Goal: Information Seeking & Learning: Learn about a topic

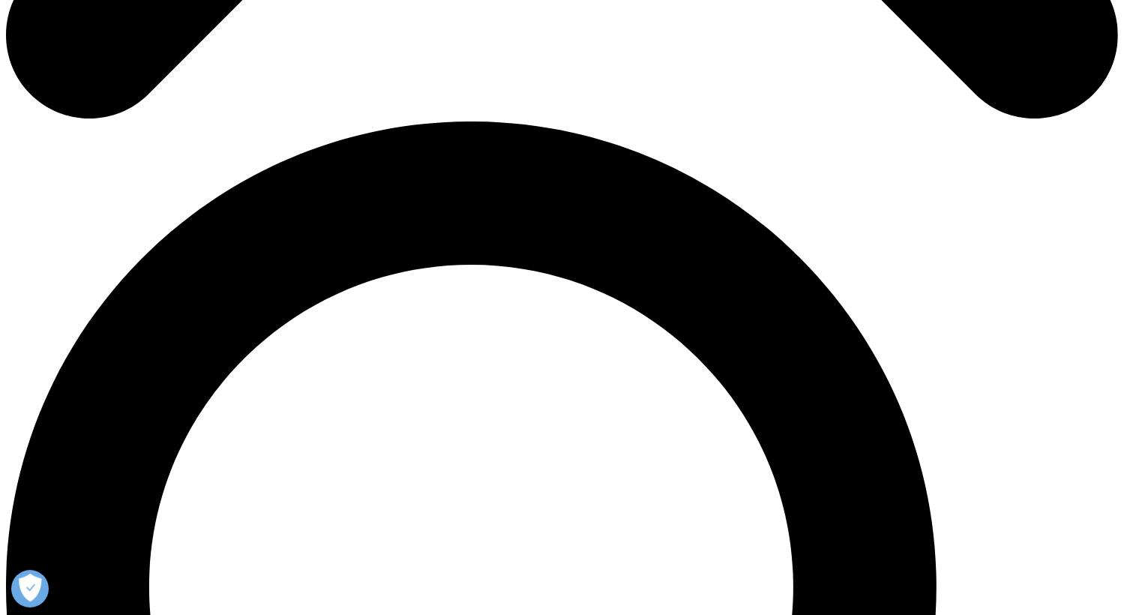
scroll to position [1050, 0]
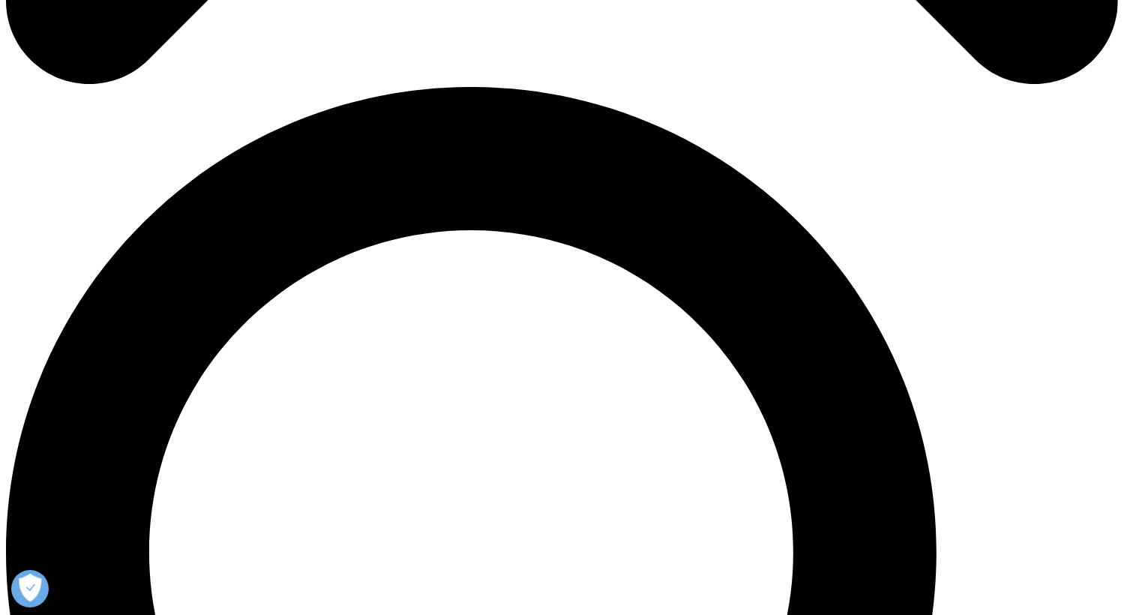
drag, startPoint x: 514, startPoint y: 401, endPoint x: 660, endPoint y: 422, distance: 147.8
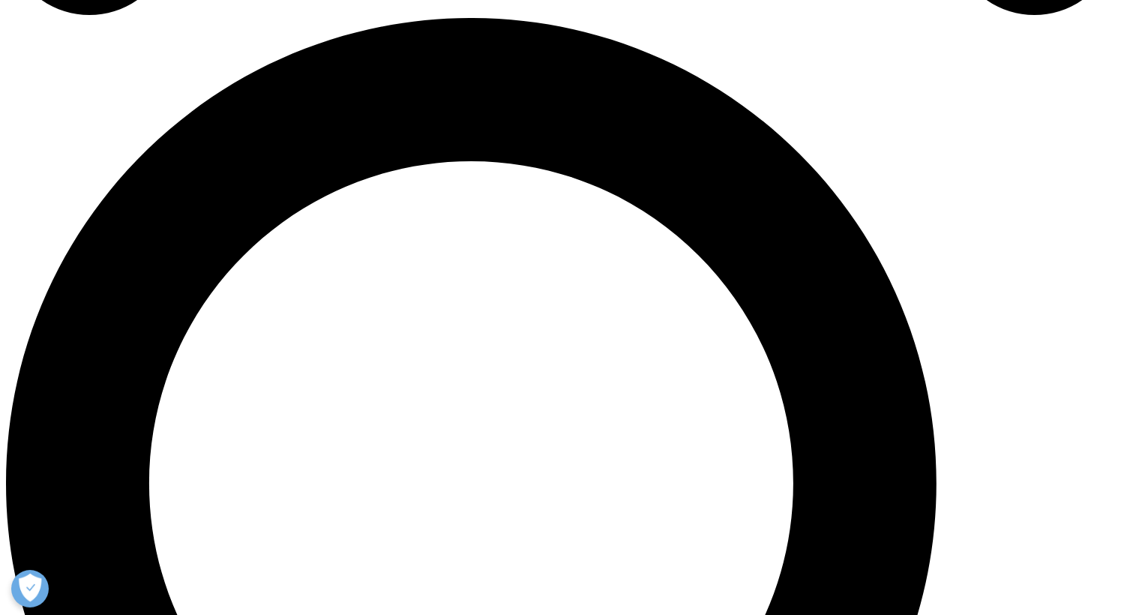
scroll to position [1200, 0]
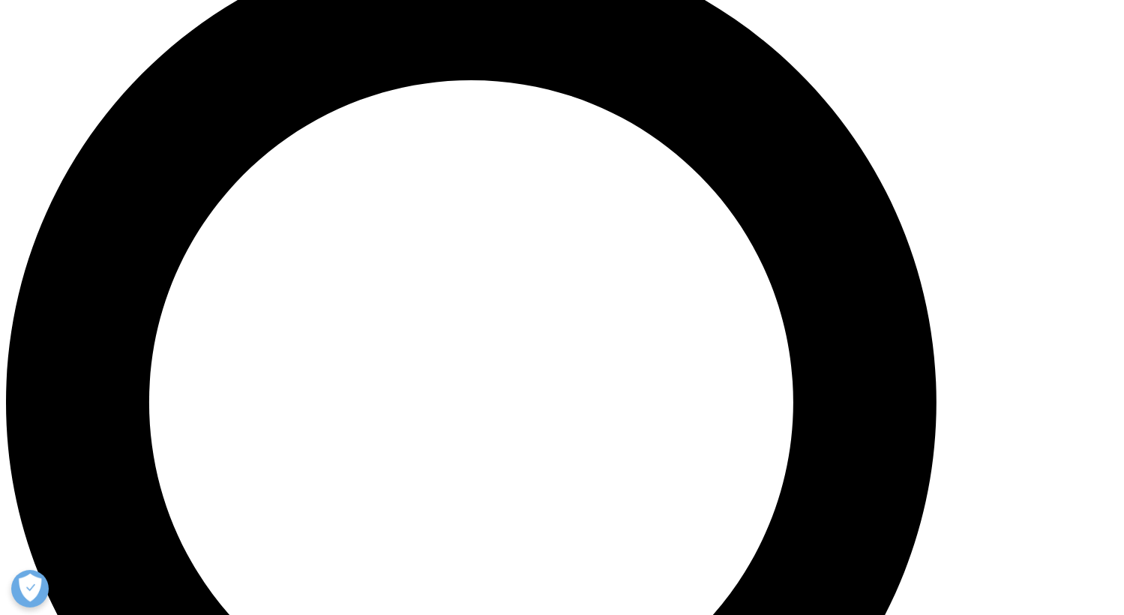
drag, startPoint x: 401, startPoint y: 309, endPoint x: 602, endPoint y: 317, distance: 201.2
drag, startPoint x: 602, startPoint y: 317, endPoint x: 464, endPoint y: 348, distance: 141.6
drag, startPoint x: 413, startPoint y: 339, endPoint x: 794, endPoint y: 383, distance: 383.5
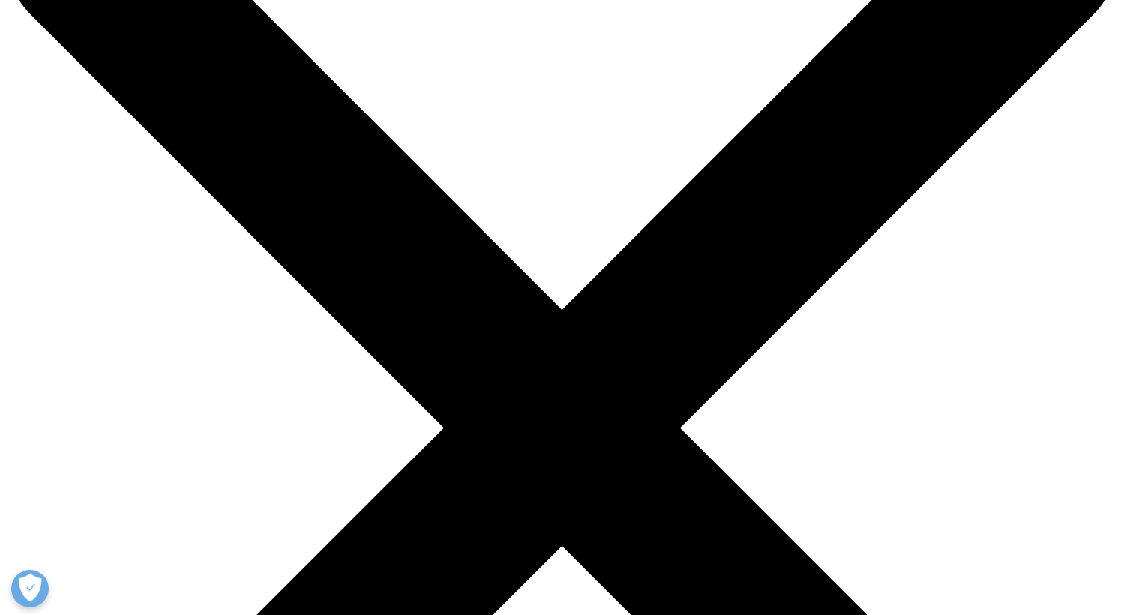
scroll to position [450, 0]
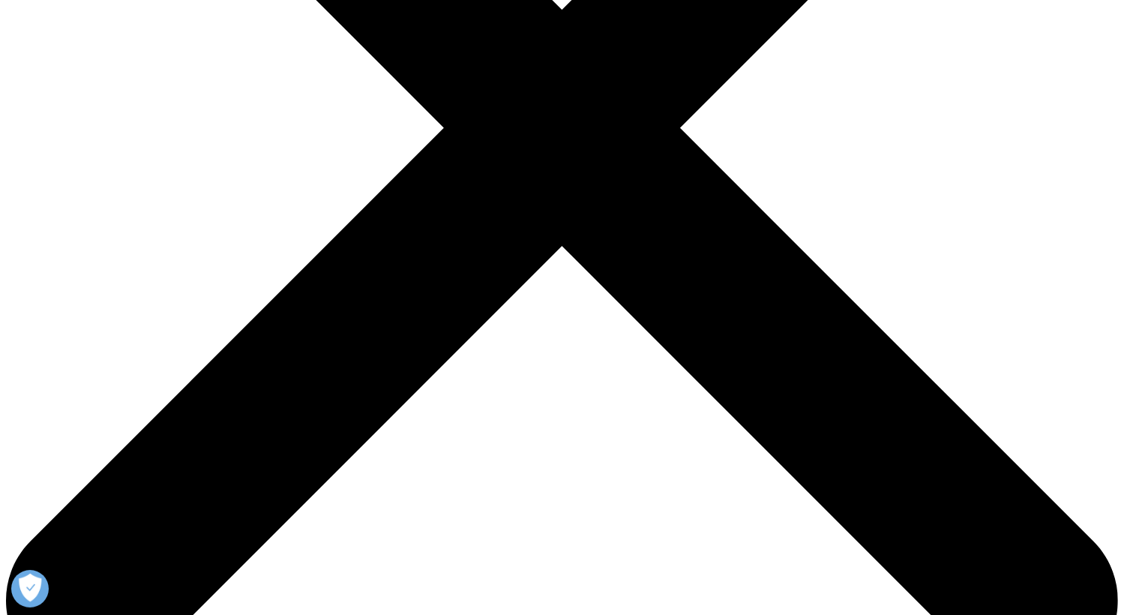
drag, startPoint x: 392, startPoint y: 320, endPoint x: 806, endPoint y: 463, distance: 437.2
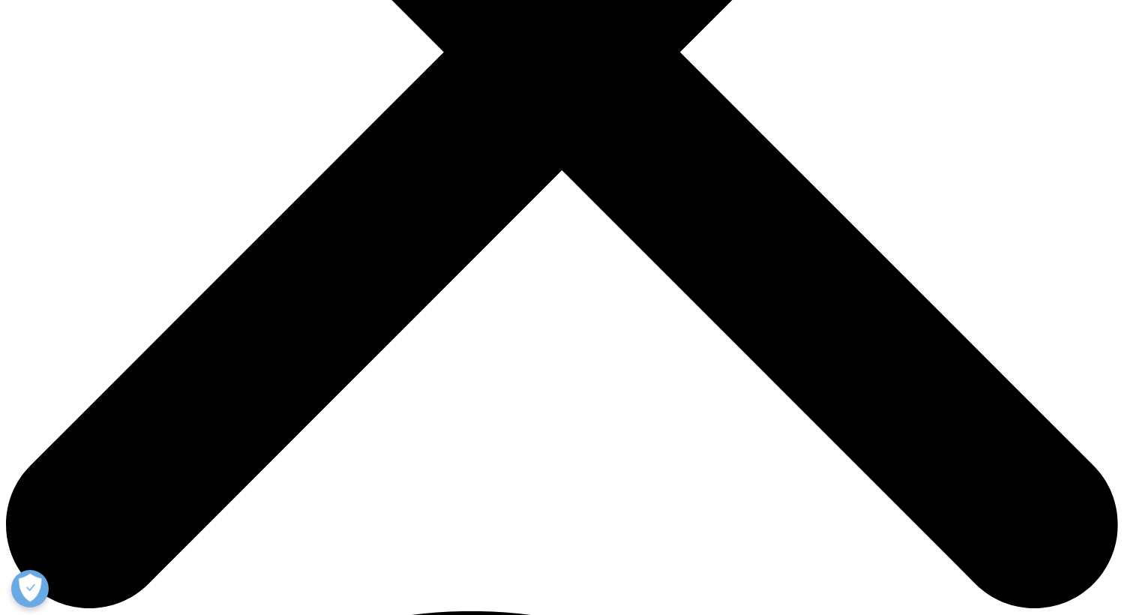
scroll to position [600, 0]
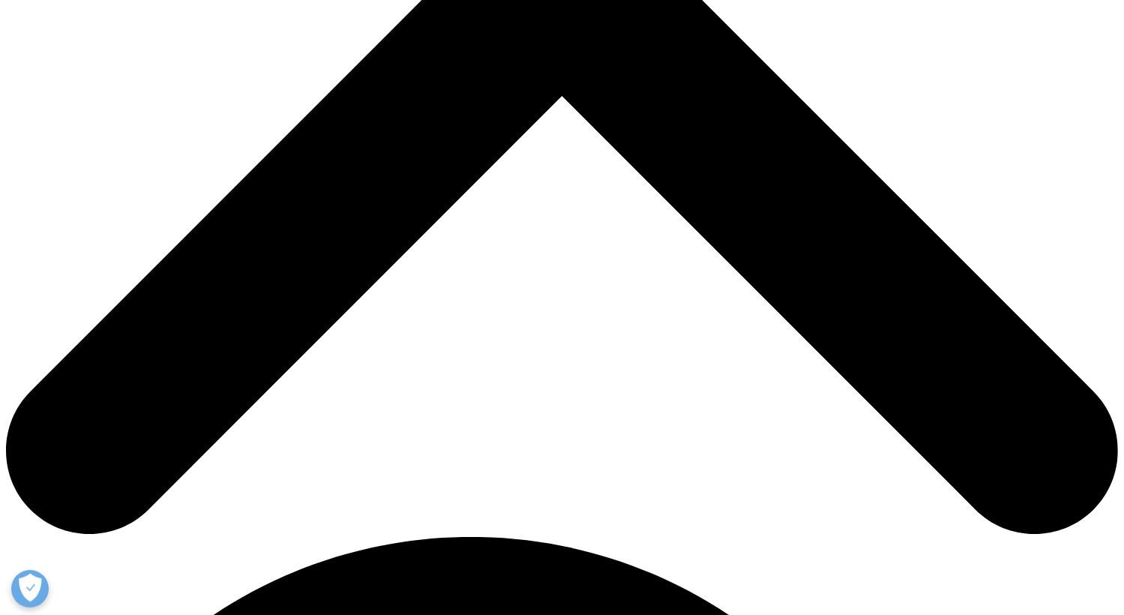
drag, startPoint x: 290, startPoint y: 353, endPoint x: 715, endPoint y: 395, distance: 426.6
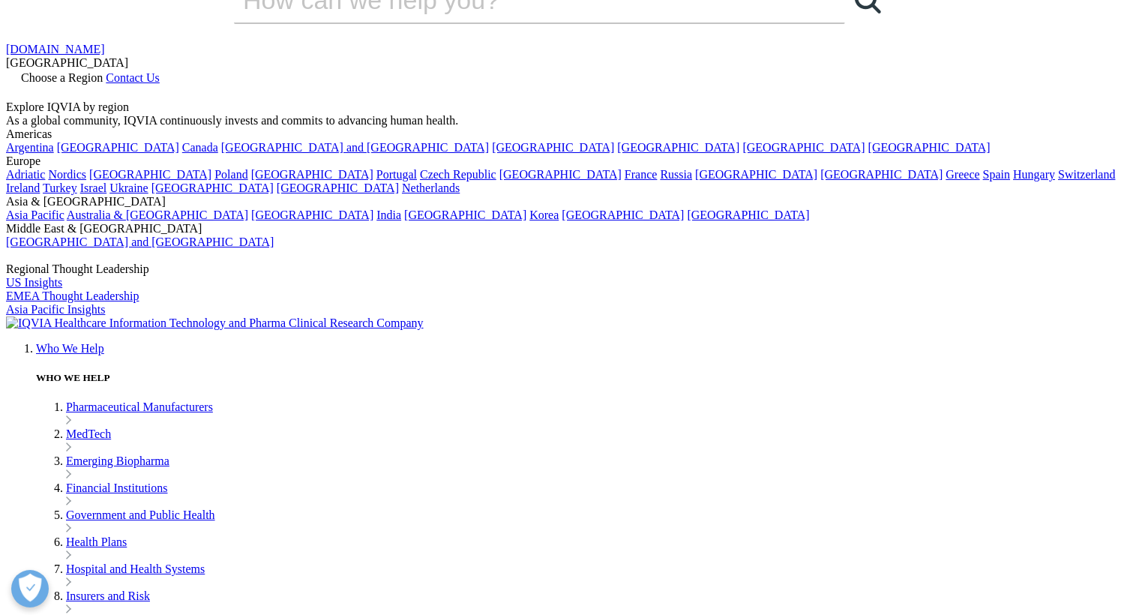
scroll to position [0, 0]
